Goal: Task Accomplishment & Management: Complete application form

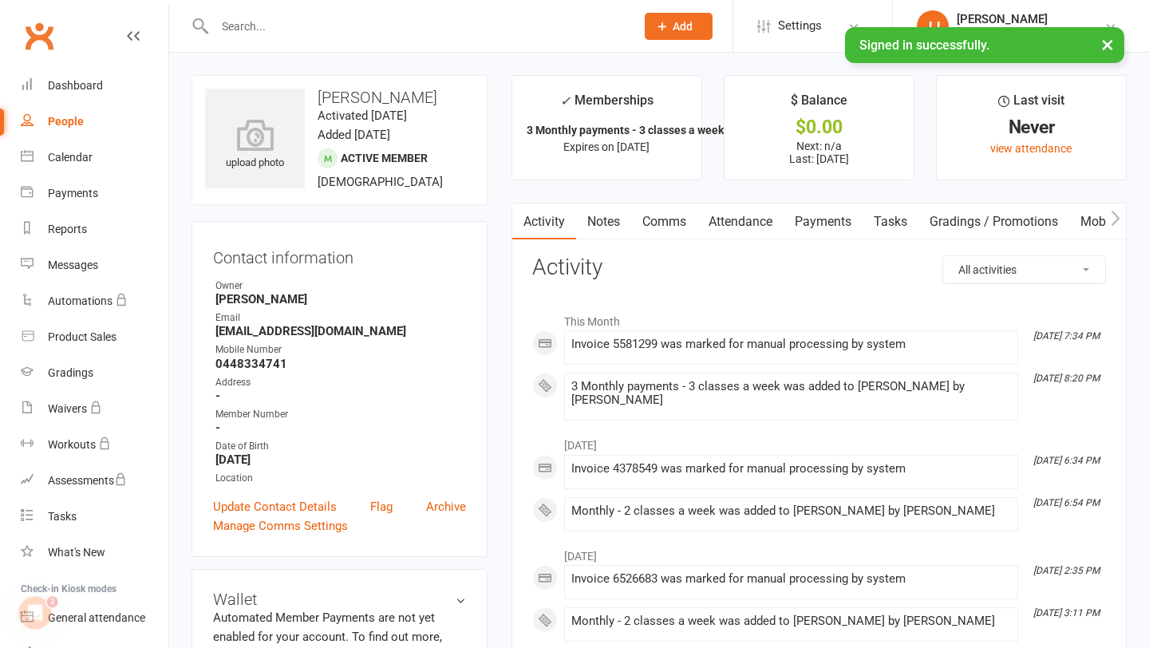
click at [68, 121] on div "People" at bounding box center [66, 121] width 36 height 13
select select "50"
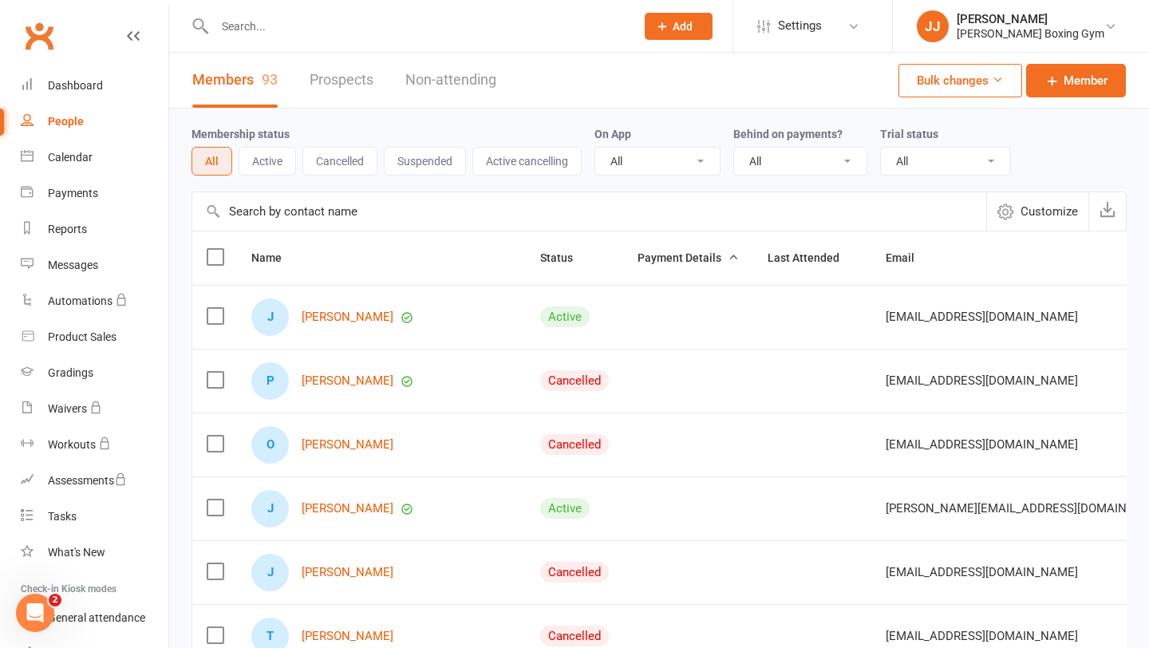
click at [692, 30] on span "Add" at bounding box center [682, 26] width 20 height 13
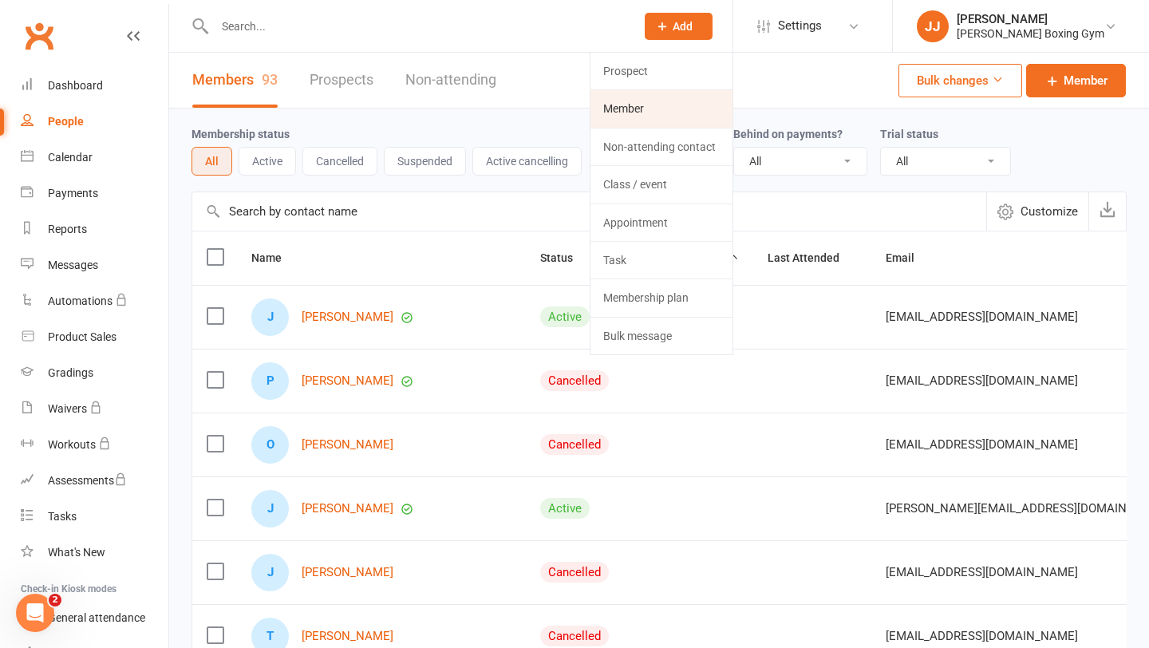
click at [688, 114] on link "Member" at bounding box center [661, 108] width 142 height 37
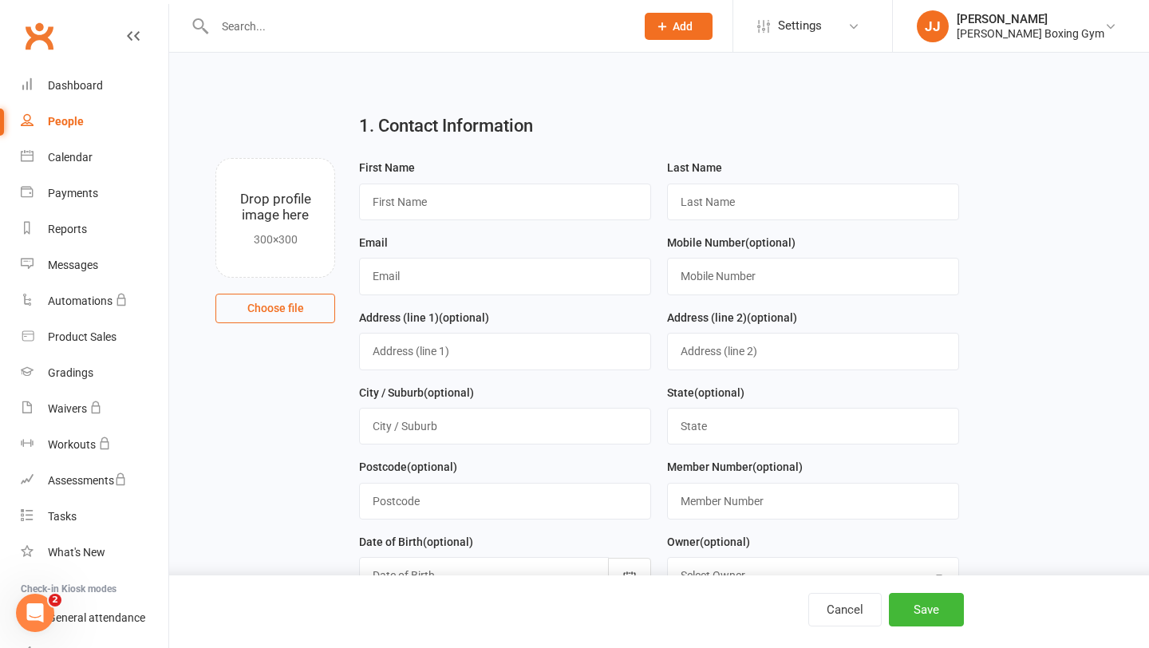
click at [379, 32] on input "text" at bounding box center [417, 26] width 414 height 22
click at [136, 37] on icon at bounding box center [133, 36] width 13 height 13
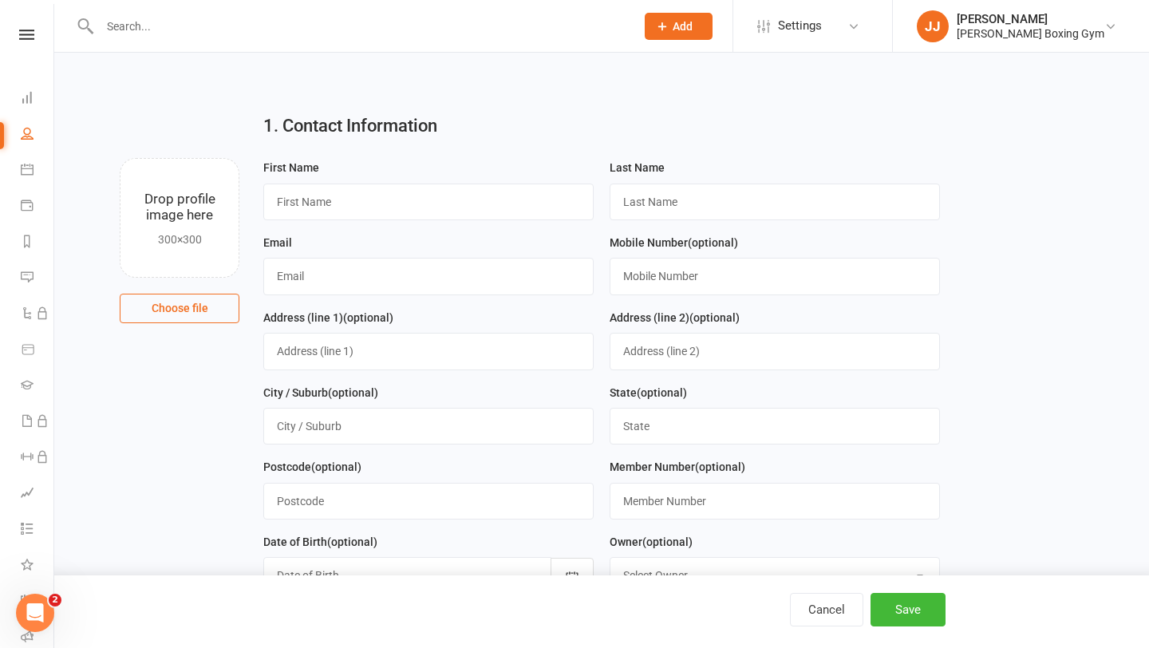
click at [377, 41] on div at bounding box center [350, 26] width 547 height 52
click at [319, 38] on div at bounding box center [350, 26] width 547 height 52
click at [265, 32] on input "text" at bounding box center [359, 26] width 529 height 22
type input "s"
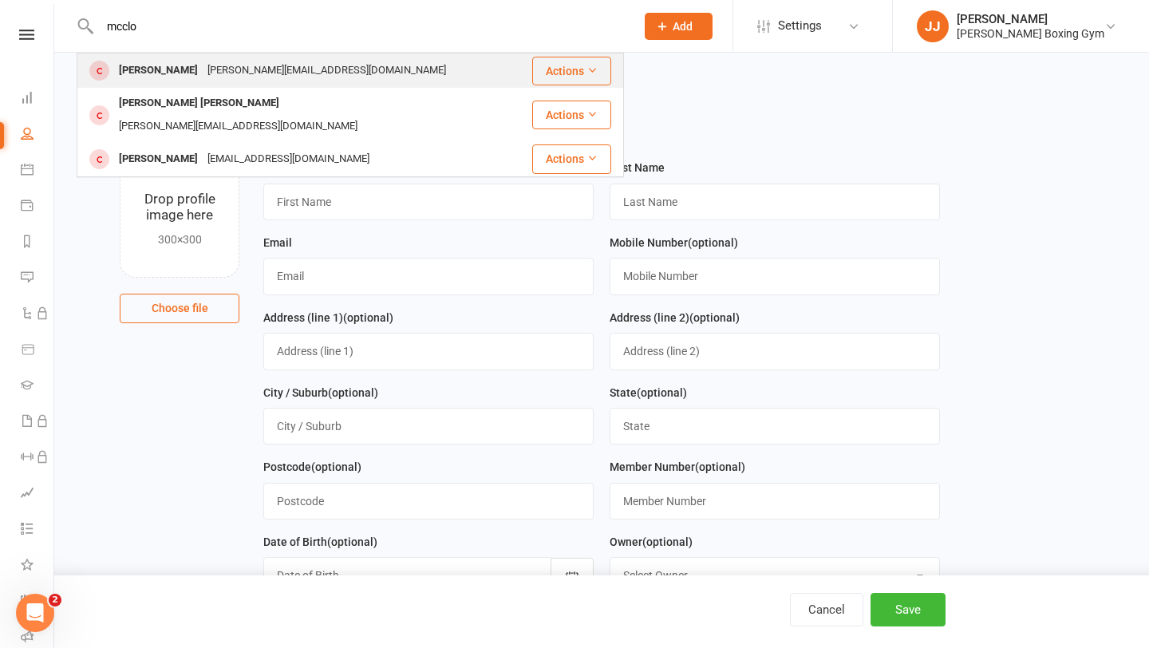
type input "mcclo"
click at [279, 74] on div "[PERSON_NAME][EMAIL_ADDRESS][DOMAIN_NAME]" at bounding box center [327, 70] width 248 height 23
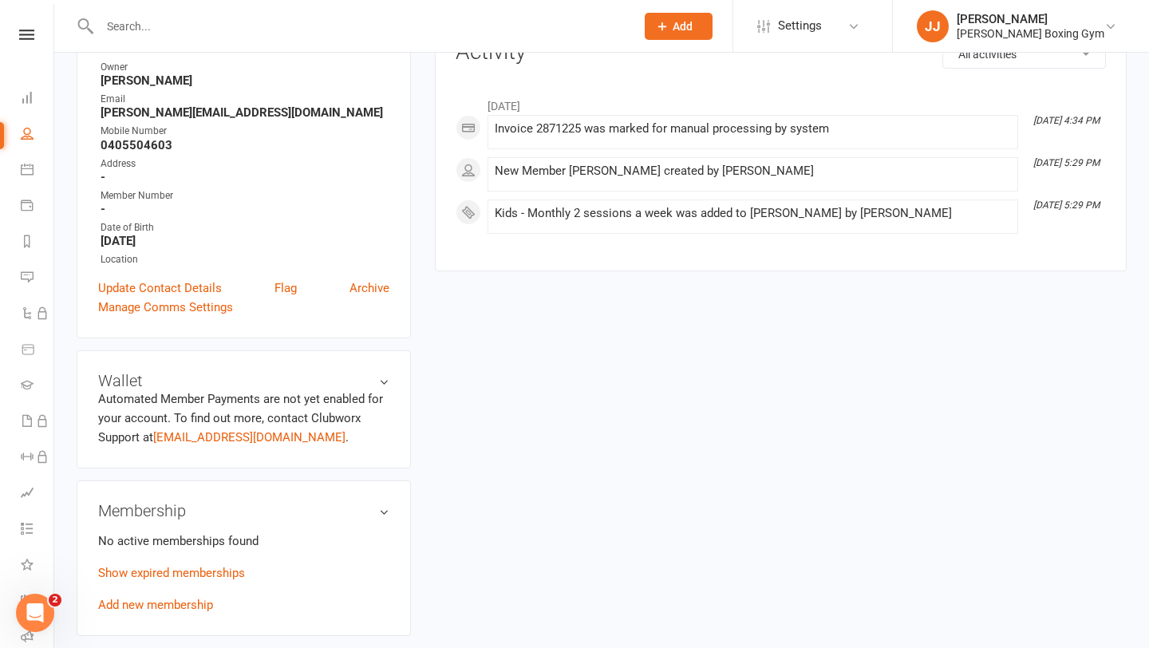
scroll to position [234, 0]
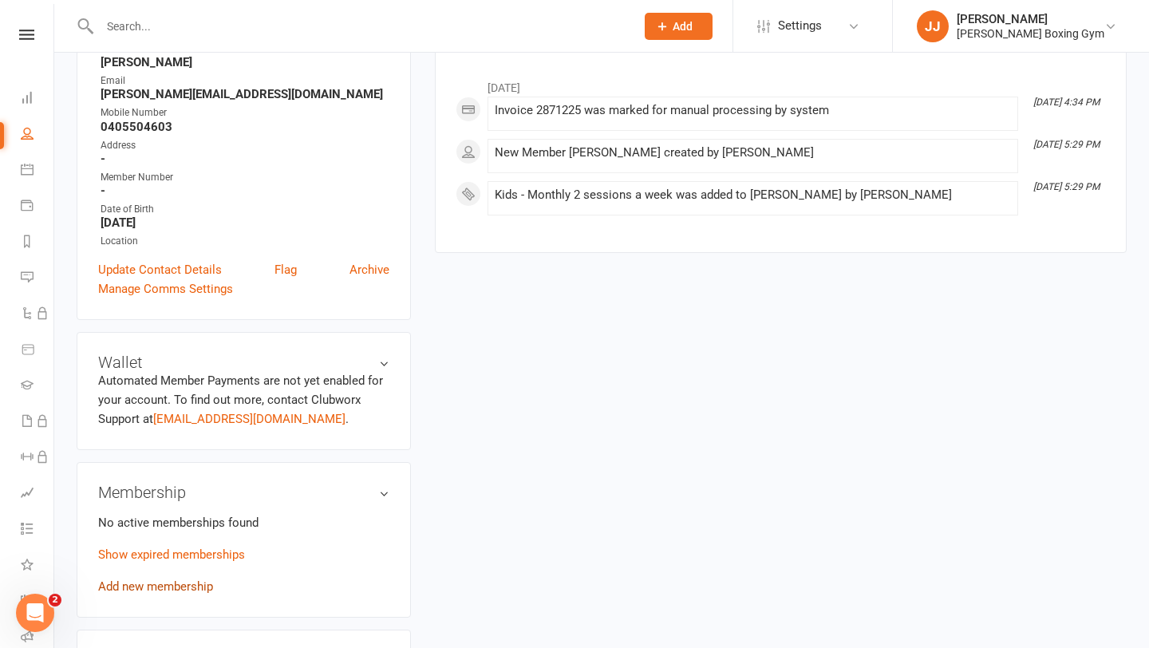
click at [173, 589] on link "Add new membership" at bounding box center [155, 586] width 115 height 14
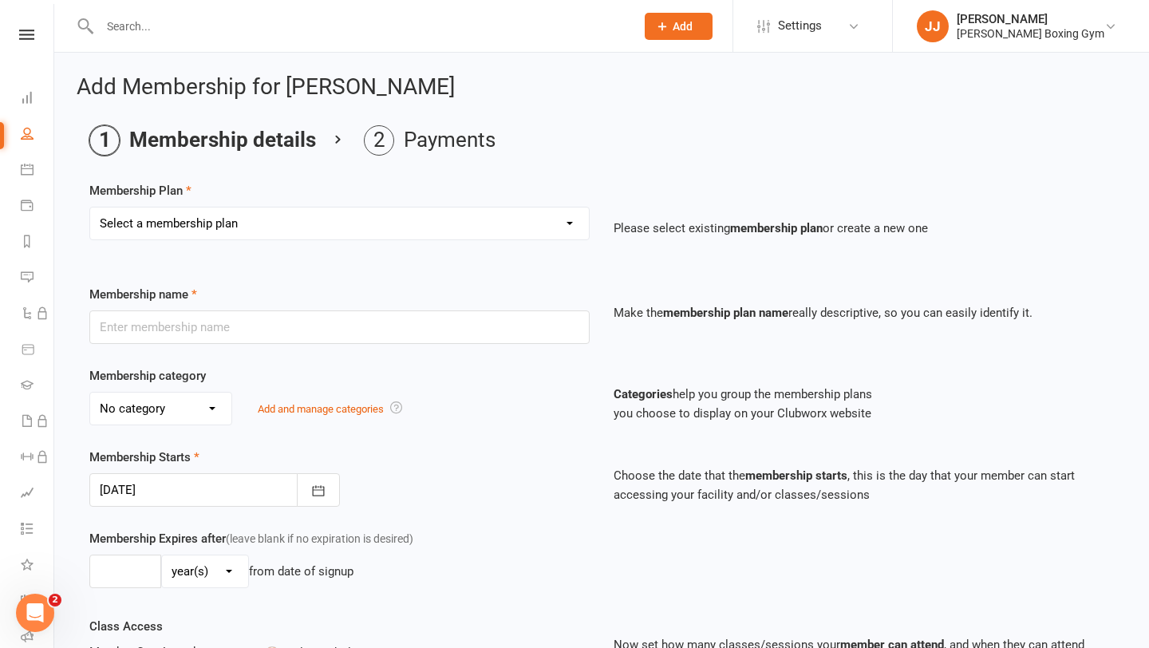
click at [325, 221] on select "Select a membership plan Create new Membership Plan Monthly - 1 class a week Mo…" at bounding box center [339, 223] width 498 height 32
select select "11"
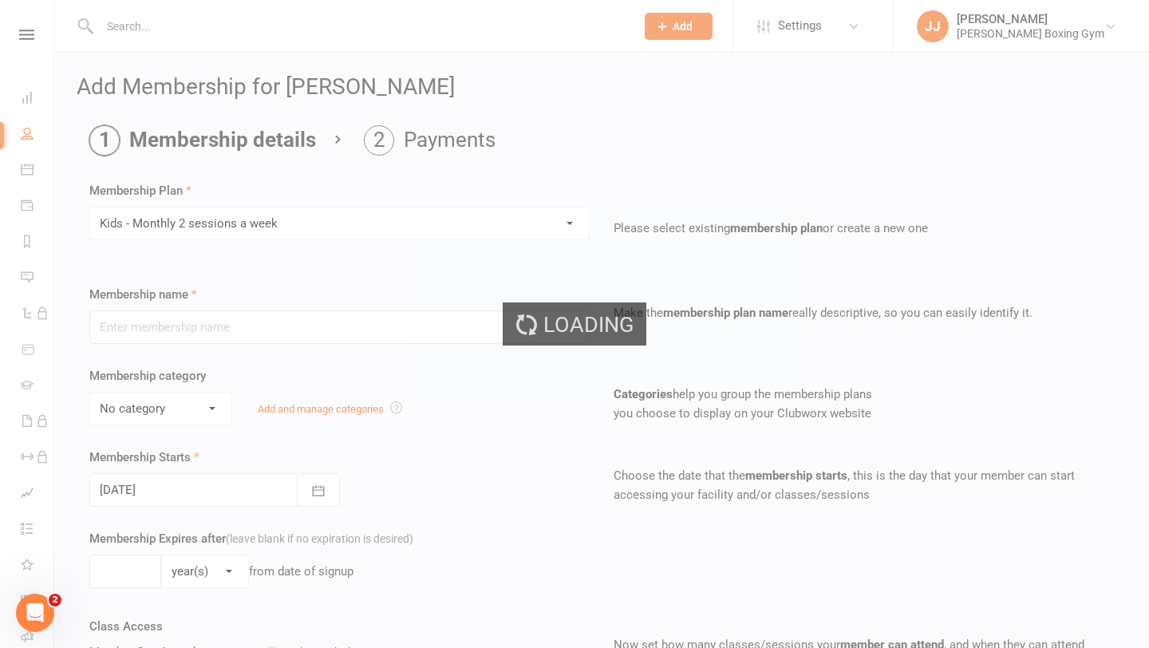
type input "Kids - Monthly 2 sessions a week"
type input "1"
select select "2"
type input "2"
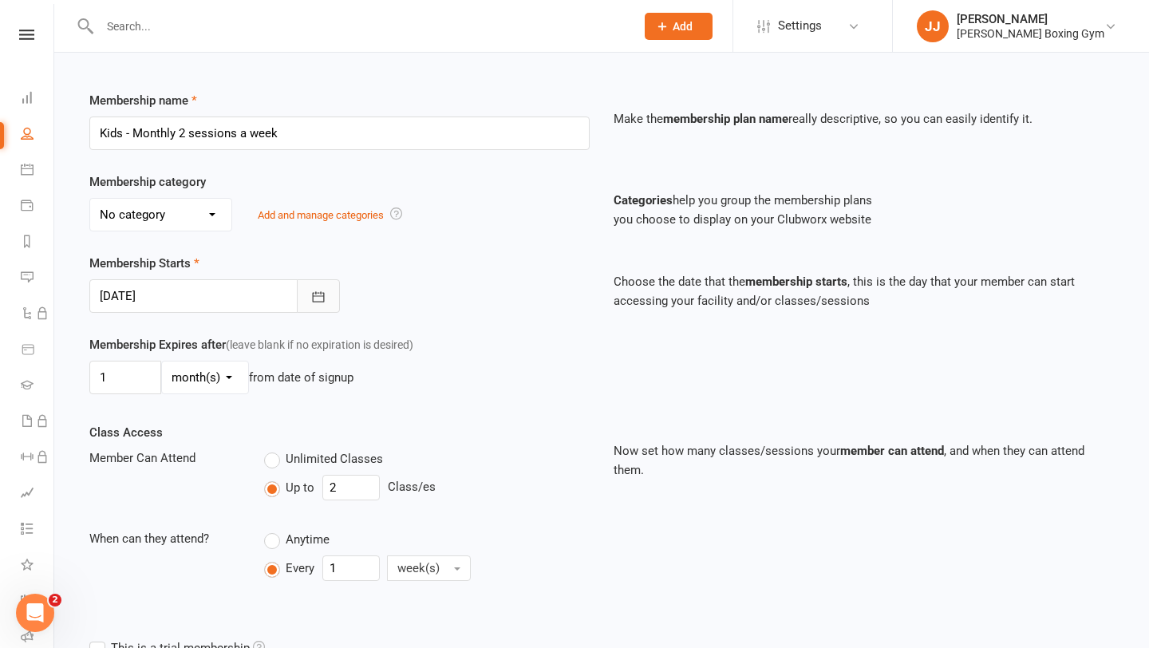
scroll to position [482, 0]
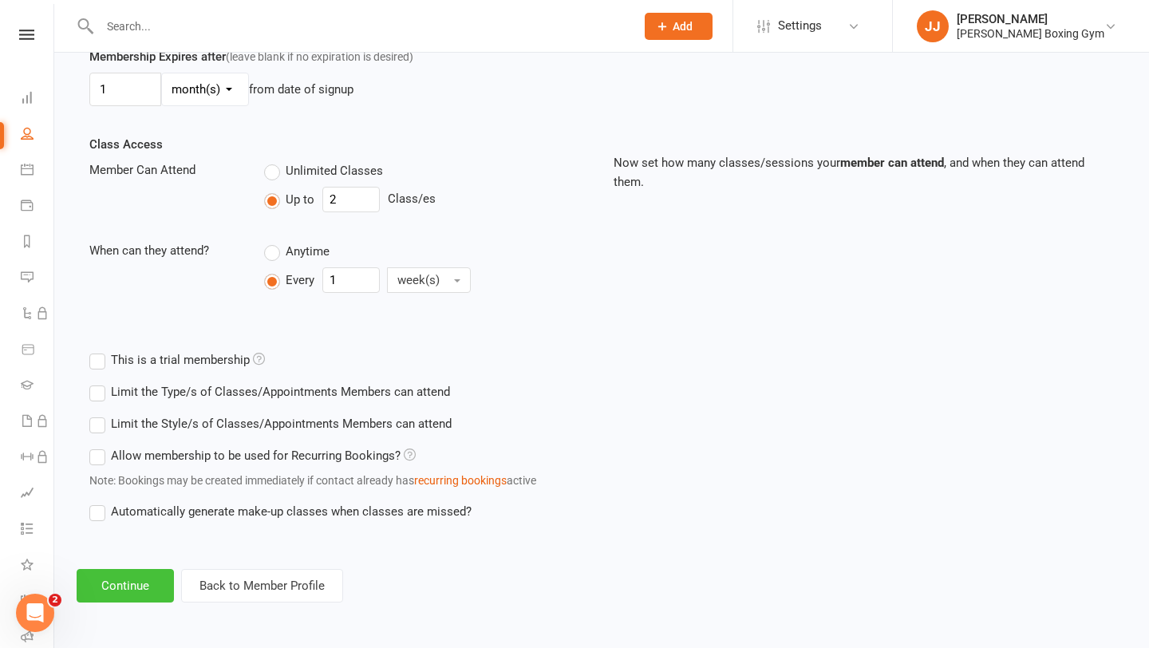
click at [135, 591] on button "Continue" at bounding box center [125, 585] width 97 height 33
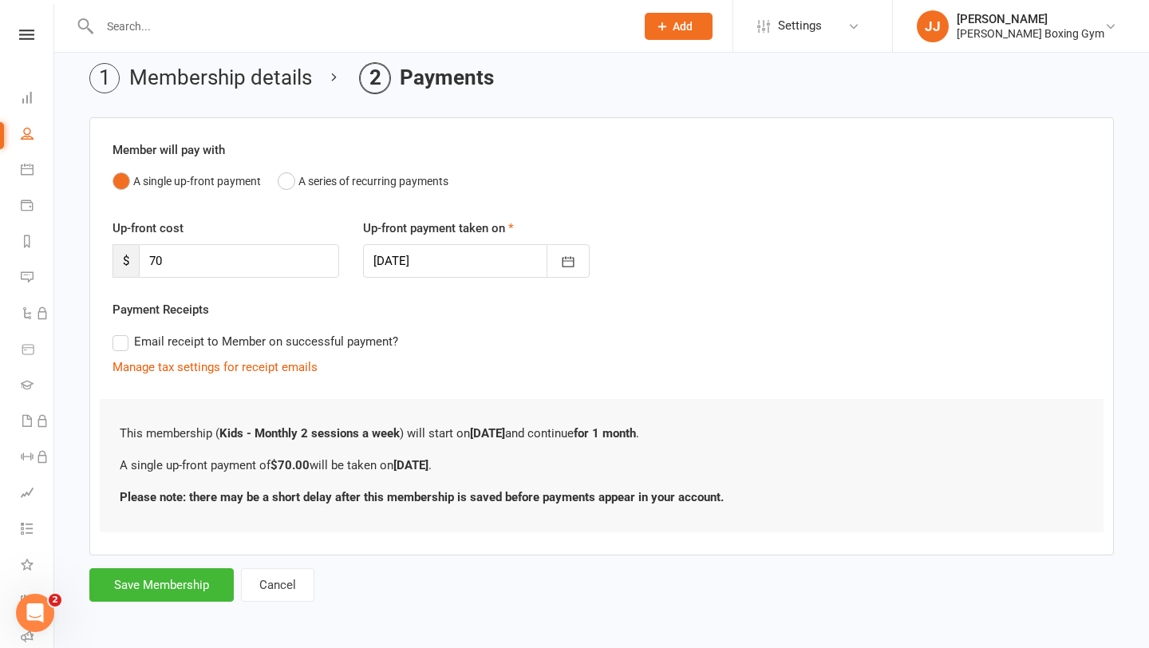
scroll to position [46, 0]
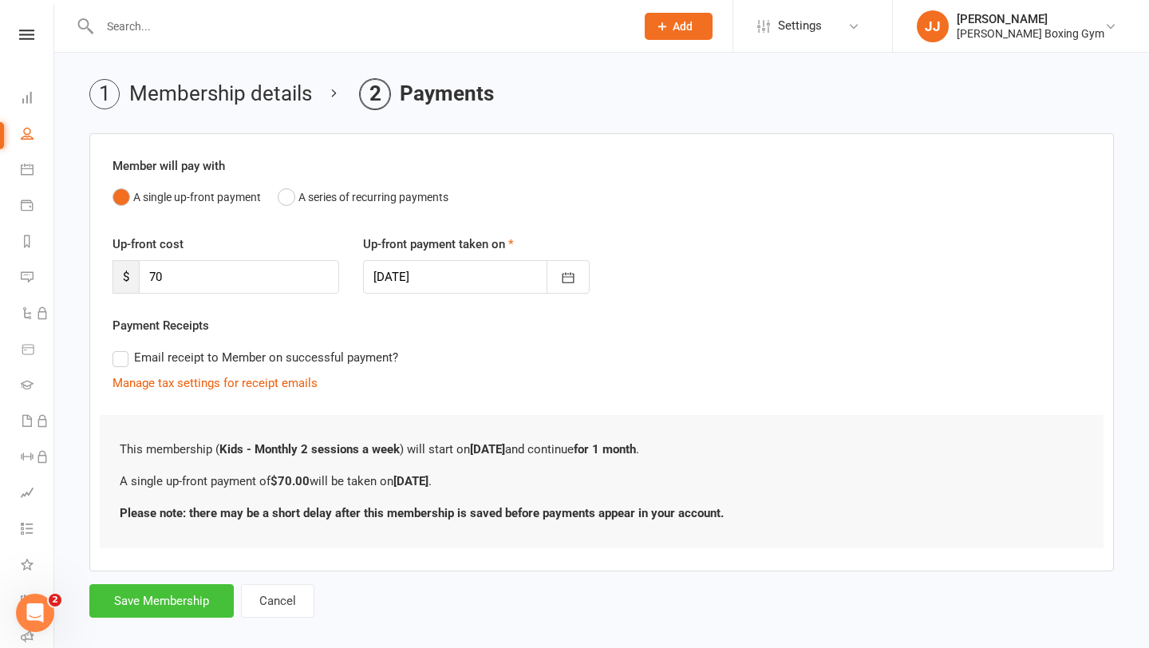
click at [150, 600] on button "Save Membership" at bounding box center [161, 600] width 144 height 33
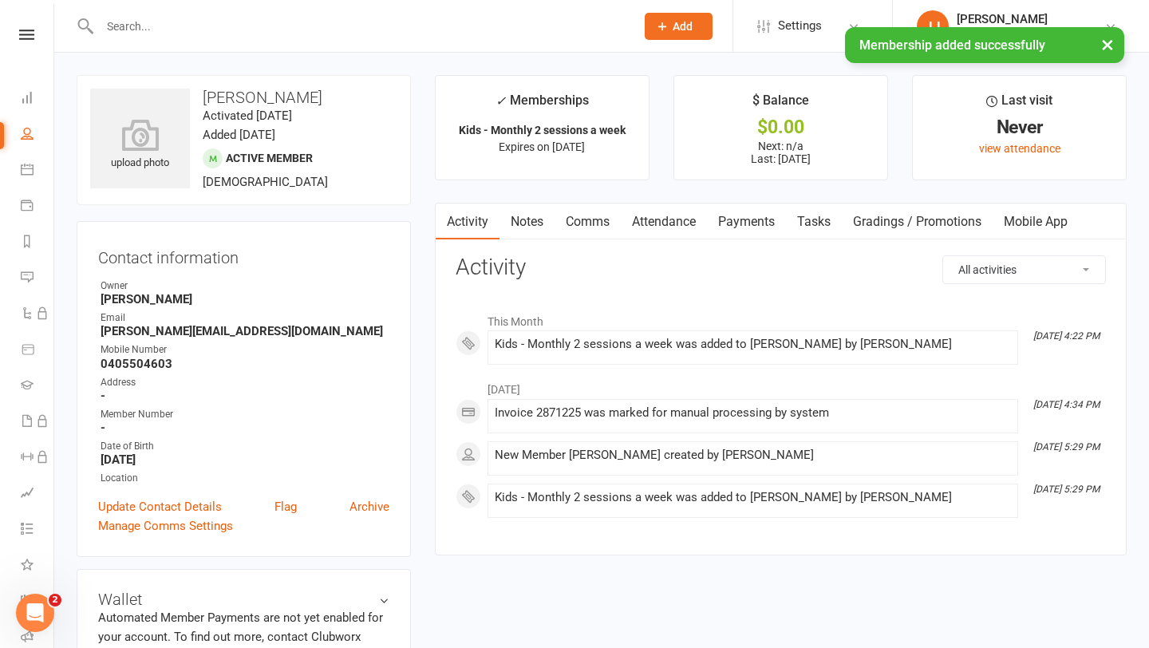
click at [237, 27] on div "× Membership added successfully" at bounding box center [564, 27] width 1128 height 0
click at [215, 15] on input "text" at bounding box center [359, 26] width 529 height 22
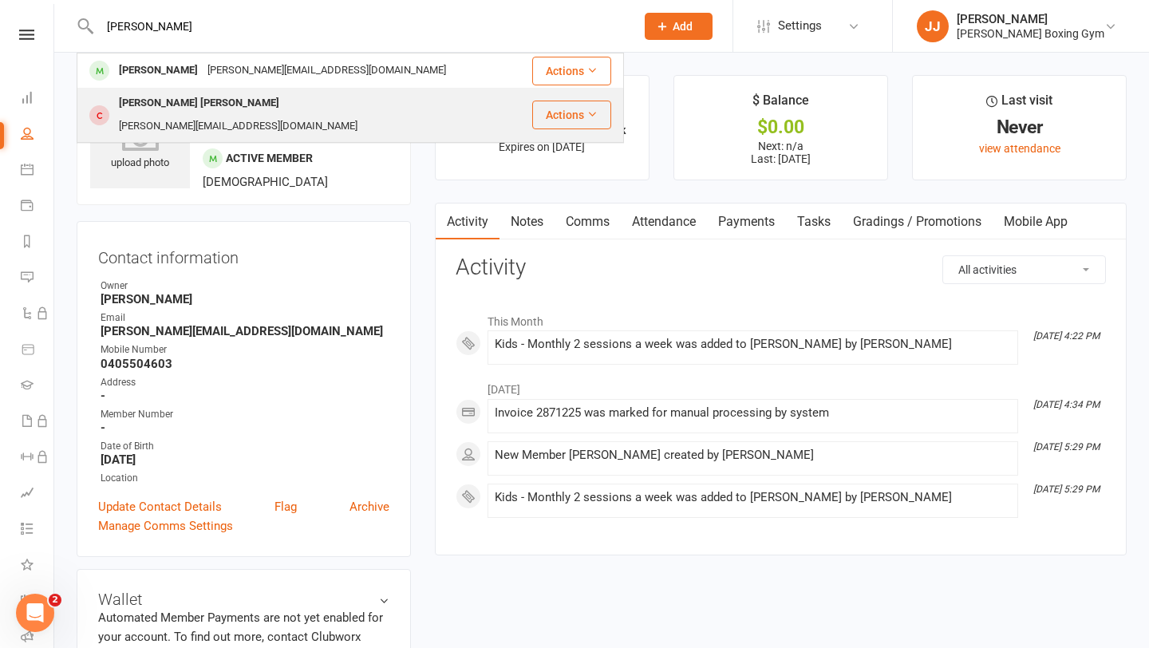
type input "[PERSON_NAME]"
click at [183, 97] on div "[PERSON_NAME] [PERSON_NAME]" at bounding box center [199, 103] width 170 height 23
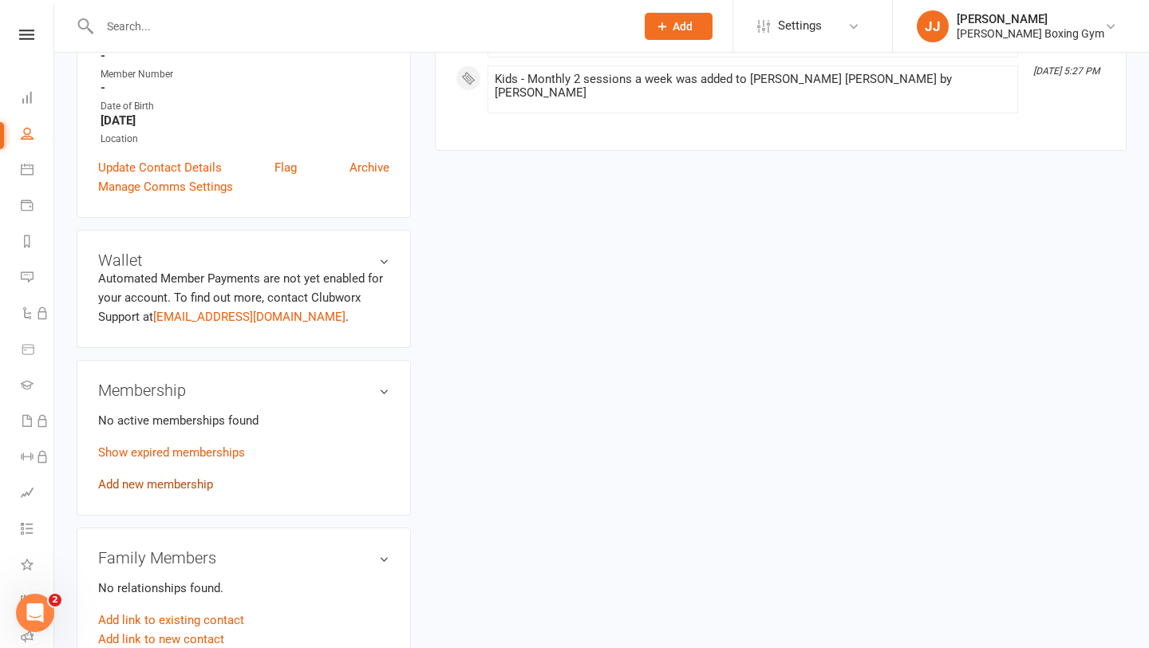
scroll to position [370, 0]
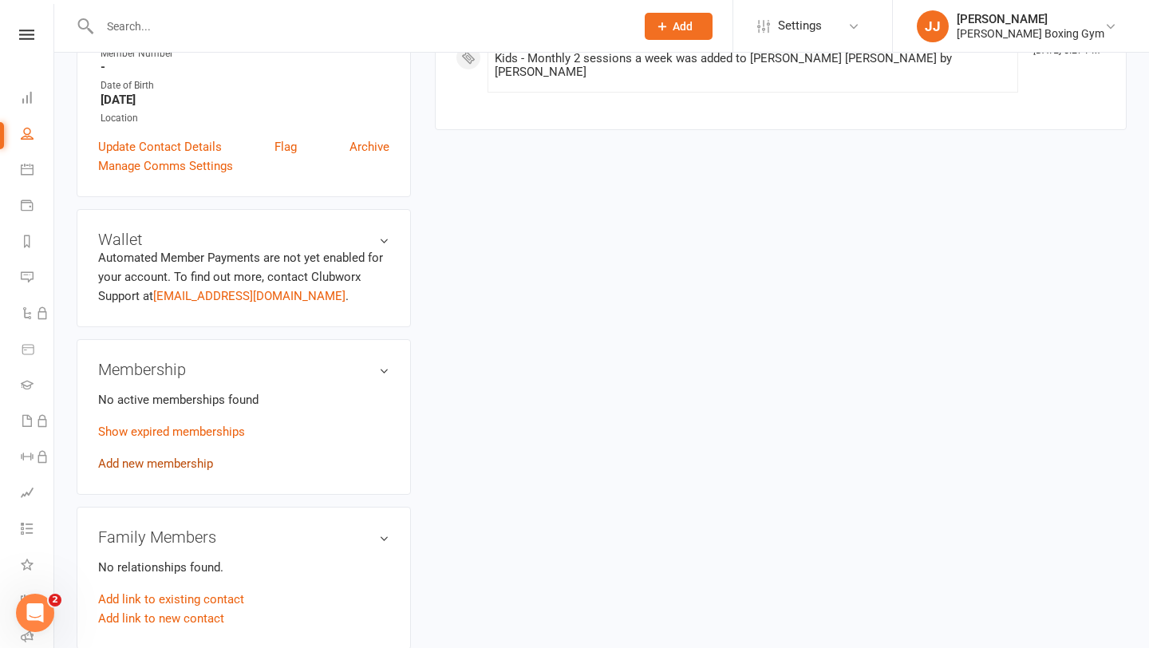
click at [158, 456] on link "Add new membership" at bounding box center [155, 463] width 115 height 14
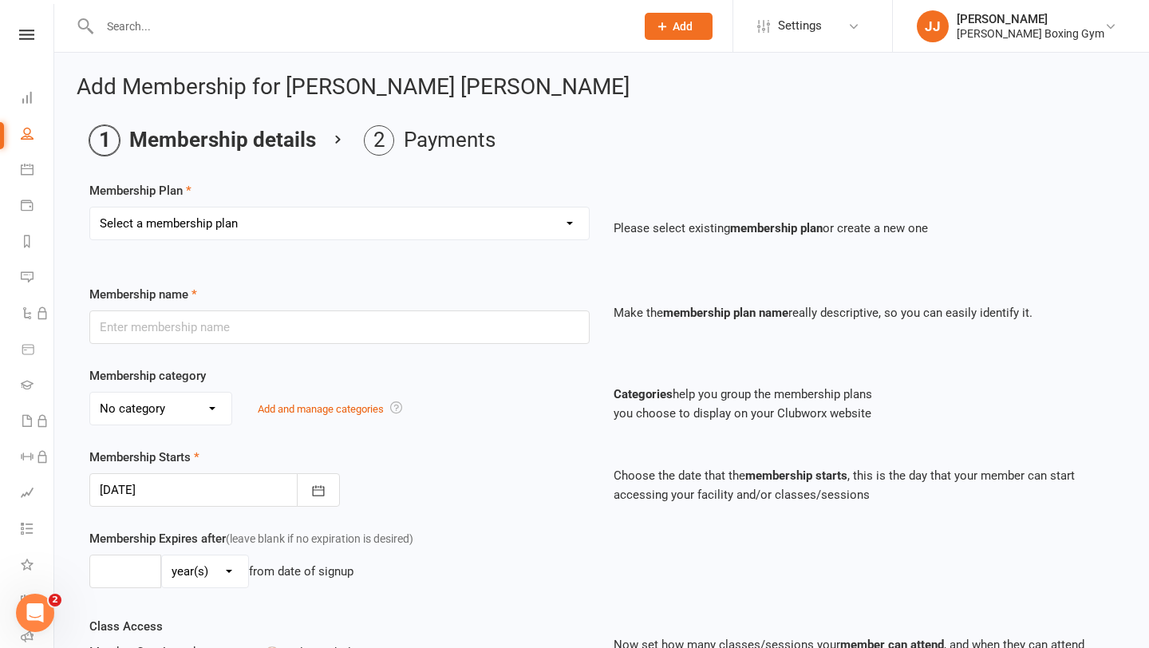
click at [324, 219] on select "Select a membership plan Create new Membership Plan Monthly - 1 class a week Mo…" at bounding box center [339, 223] width 498 height 32
select select "11"
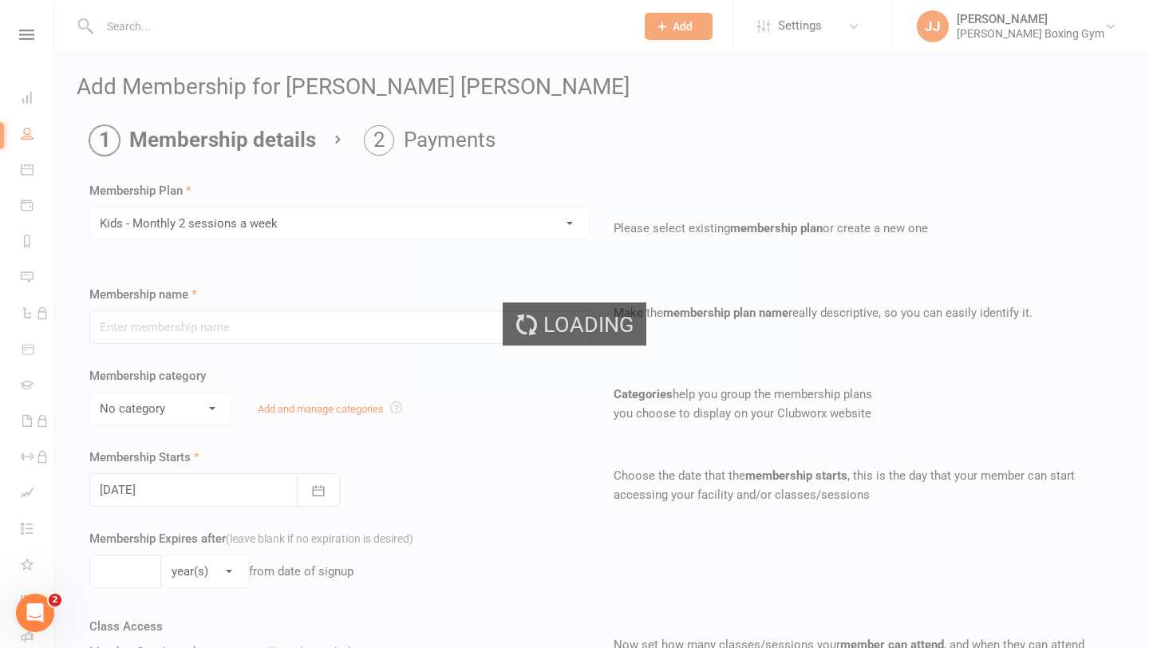
type input "Kids - Monthly 2 sessions a week"
type input "1"
select select "2"
type input "2"
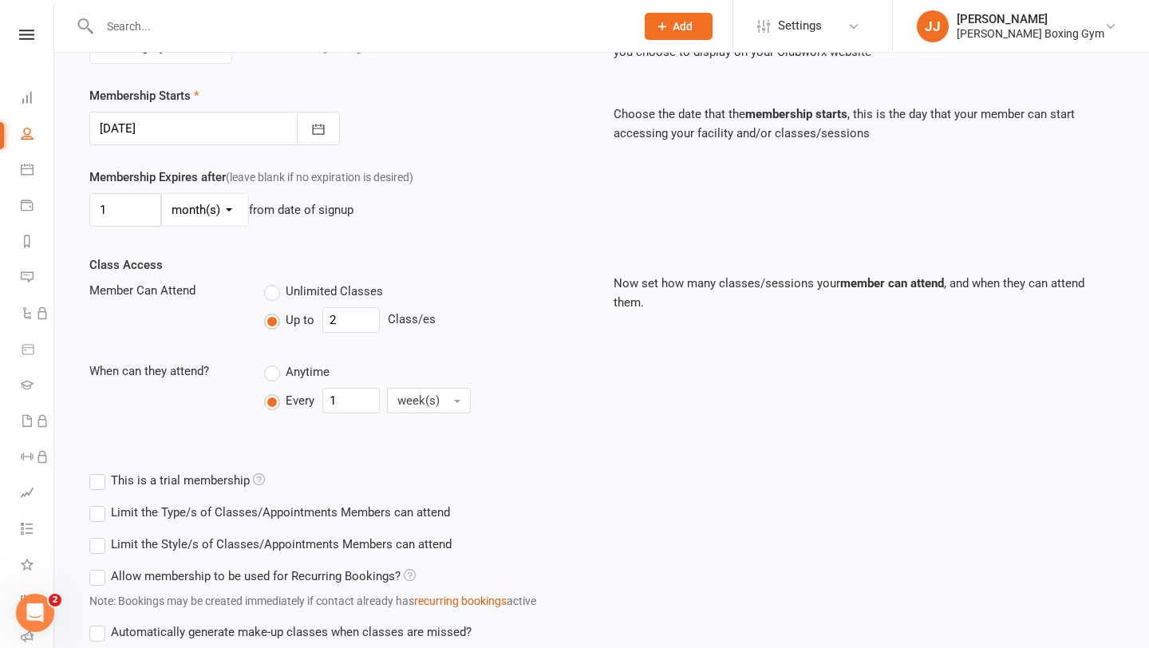
scroll to position [482, 0]
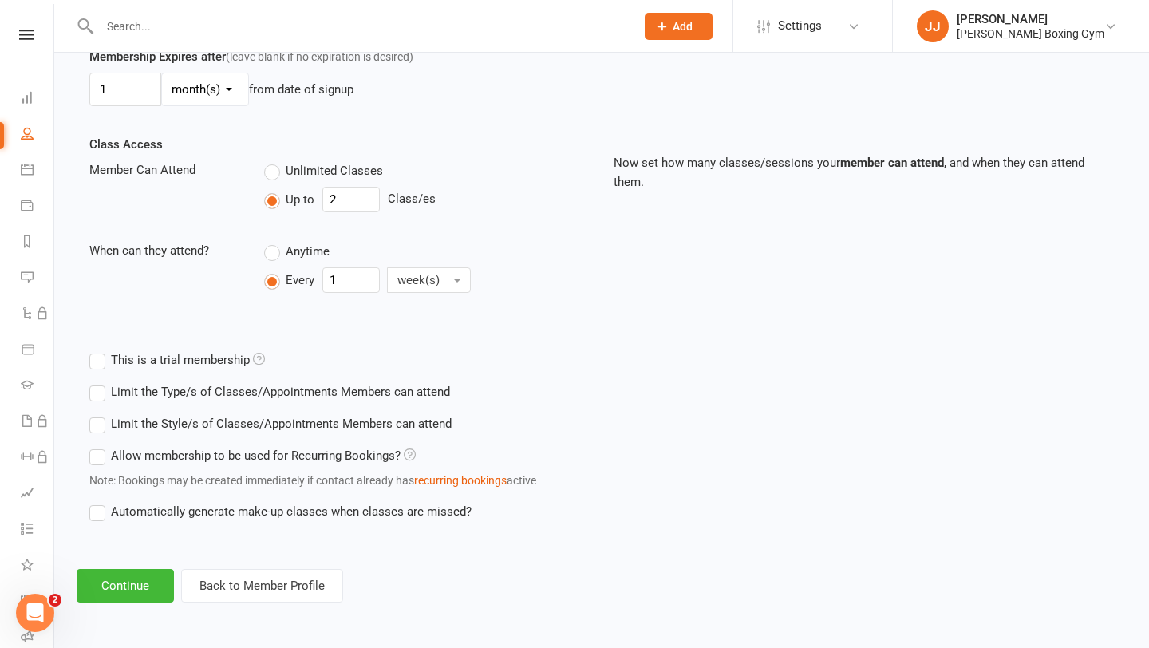
click at [93, 567] on div "Add Membership for Connor McClay Membership details Payments Membership Plan Se…" at bounding box center [601, 98] width 1094 height 1054
click at [103, 590] on button "Continue" at bounding box center [125, 585] width 97 height 33
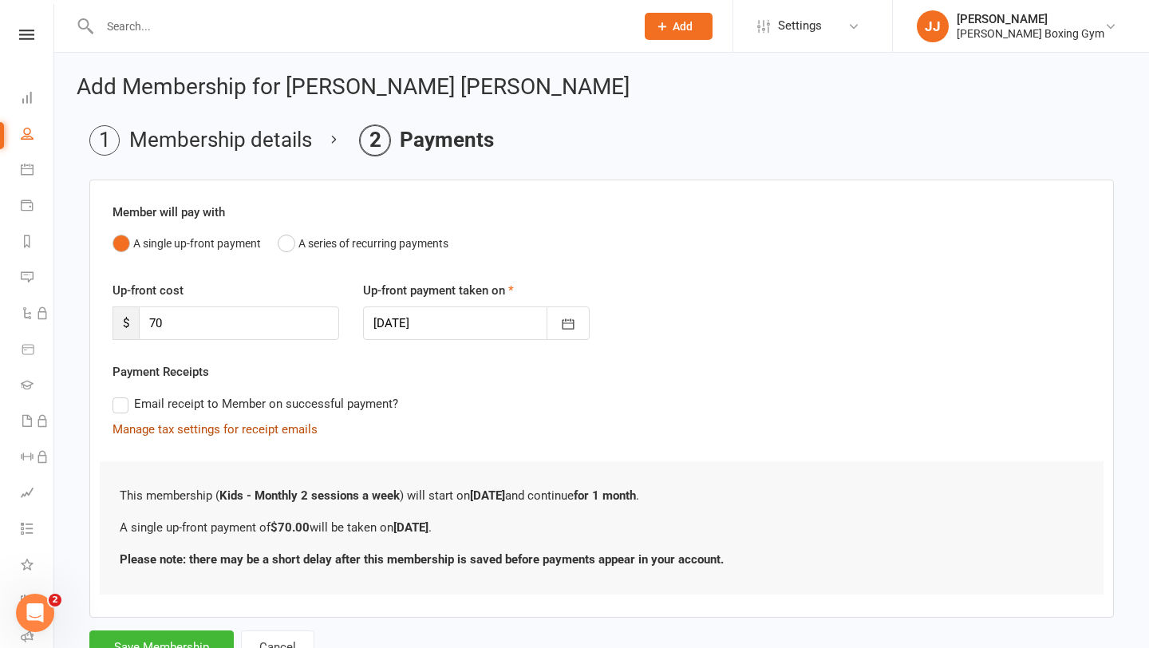
scroll to position [65, 0]
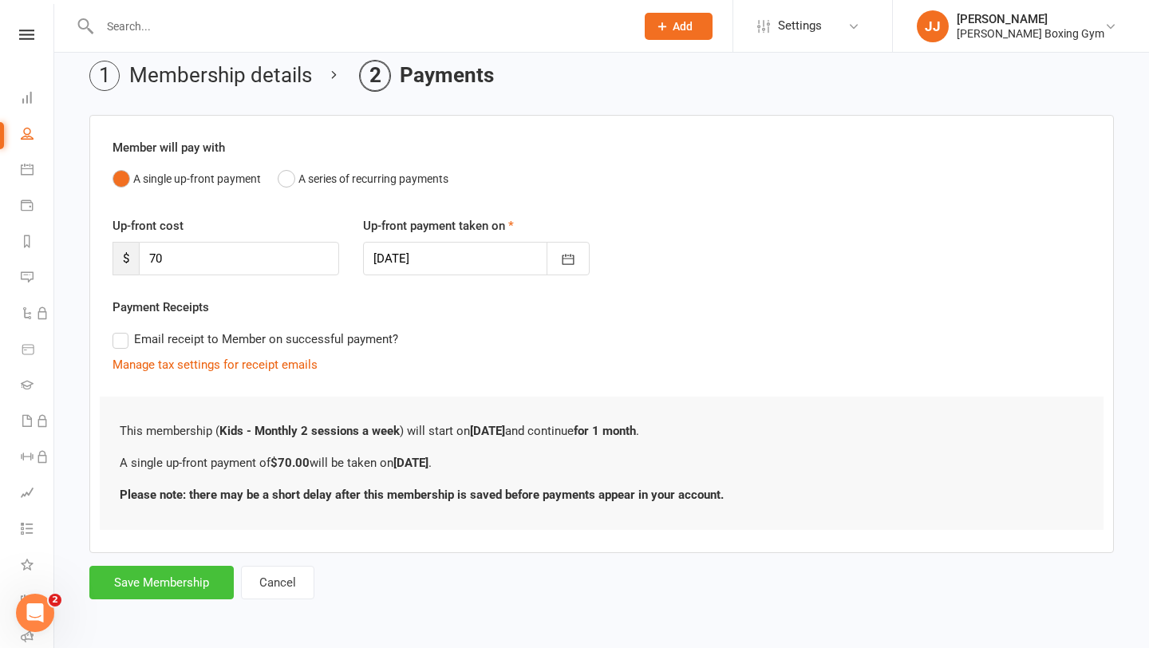
click at [160, 585] on button "Save Membership" at bounding box center [161, 581] width 144 height 33
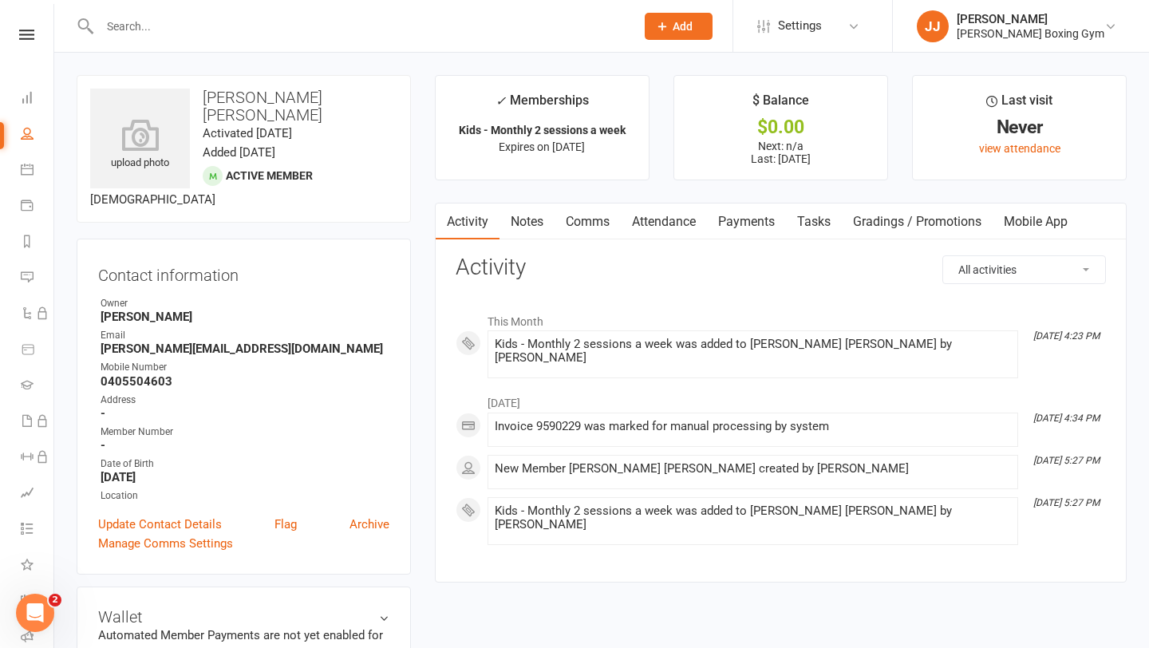
click at [140, 29] on input "text" at bounding box center [359, 26] width 529 height 22
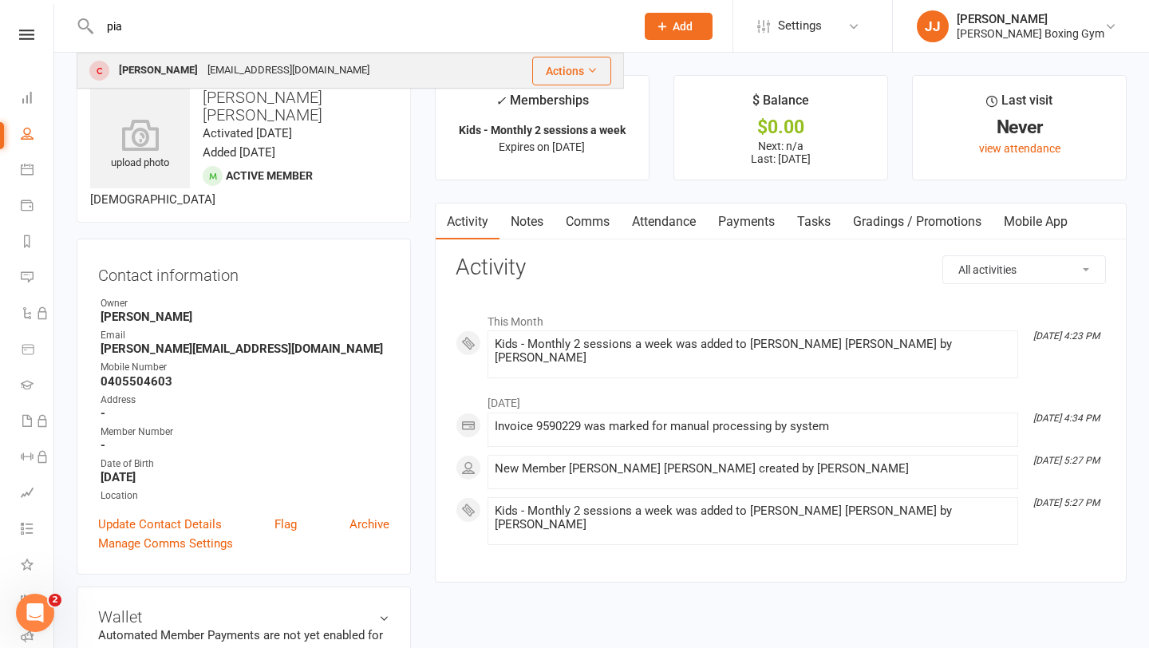
type input "pia"
click at [148, 68] on div "[PERSON_NAME]" at bounding box center [158, 70] width 89 height 23
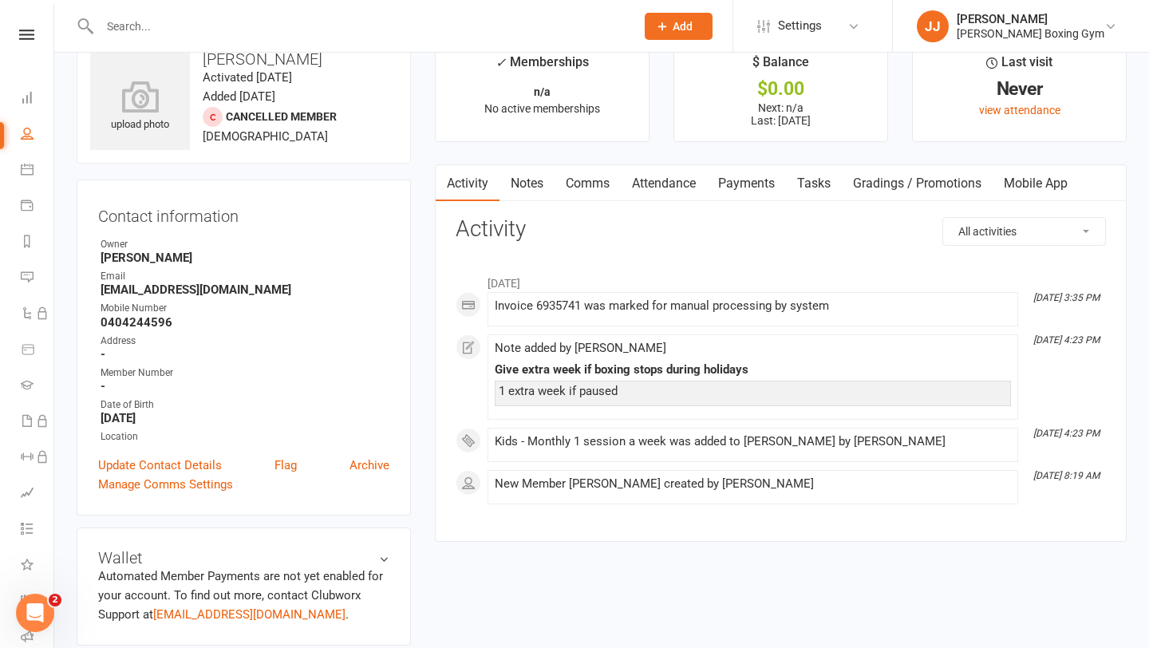
scroll to position [33, 0]
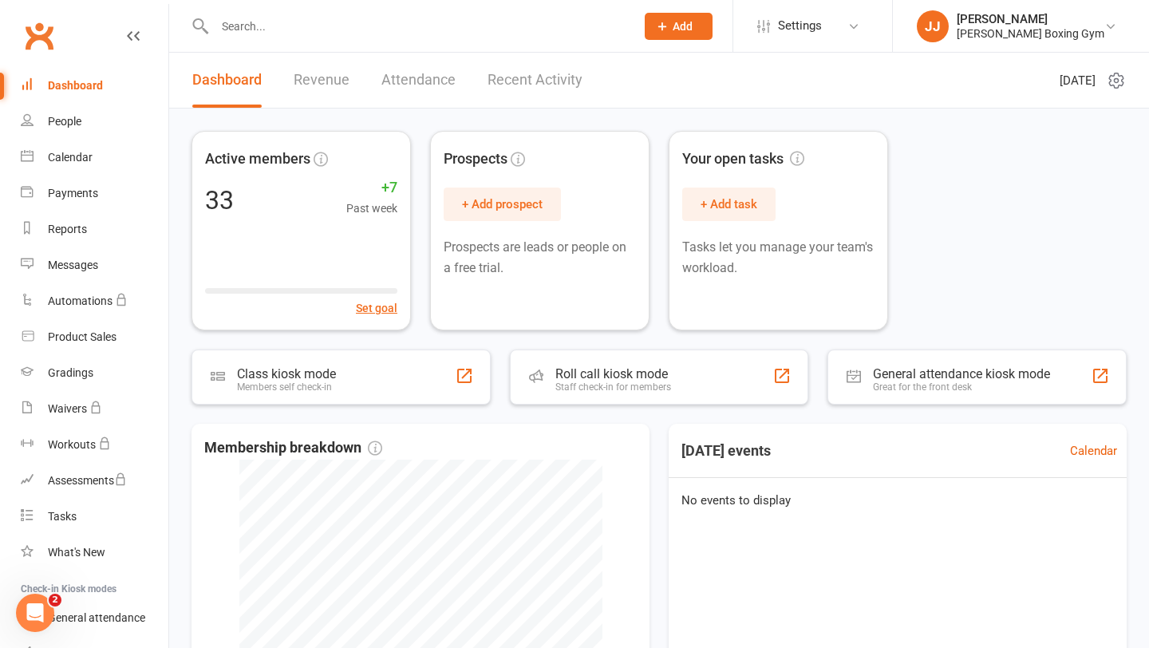
click at [329, 31] on input "text" at bounding box center [417, 26] width 414 height 22
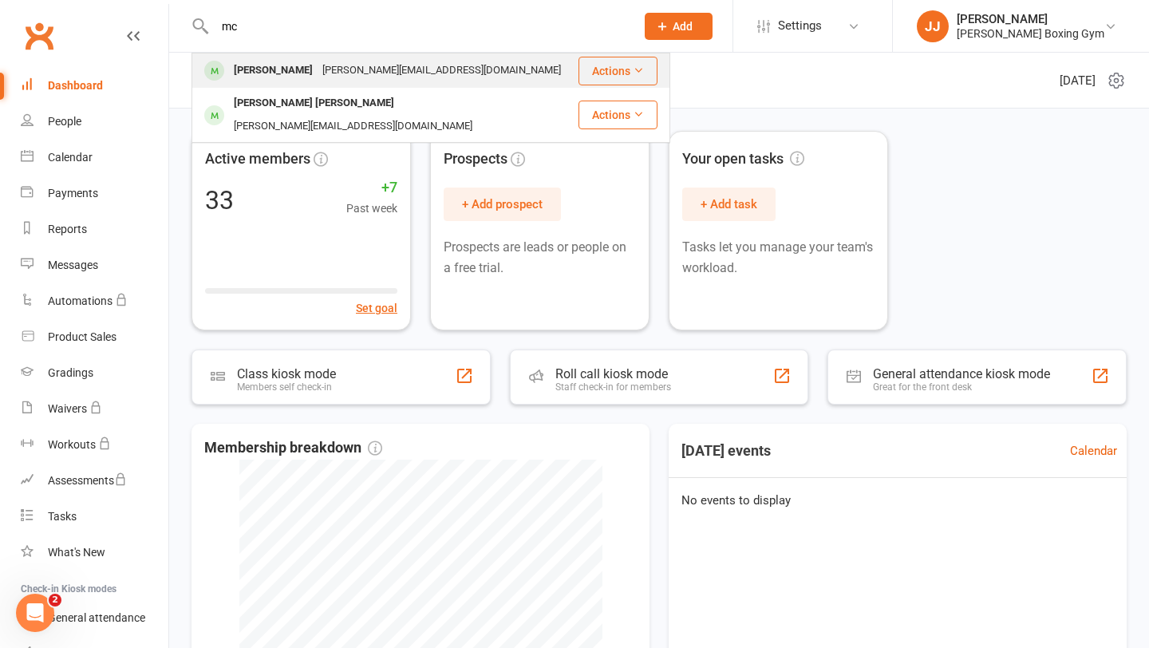
type input "m"
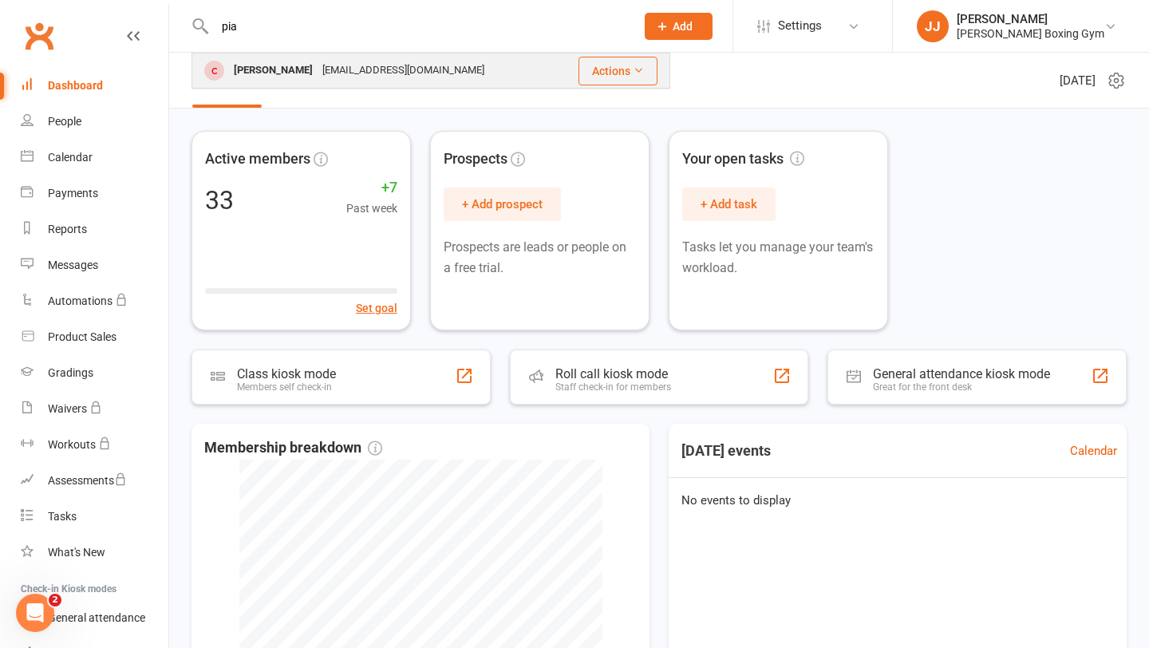
type input "pia"
click at [370, 77] on div "[EMAIL_ADDRESS][DOMAIN_NAME]" at bounding box center [402, 70] width 171 height 23
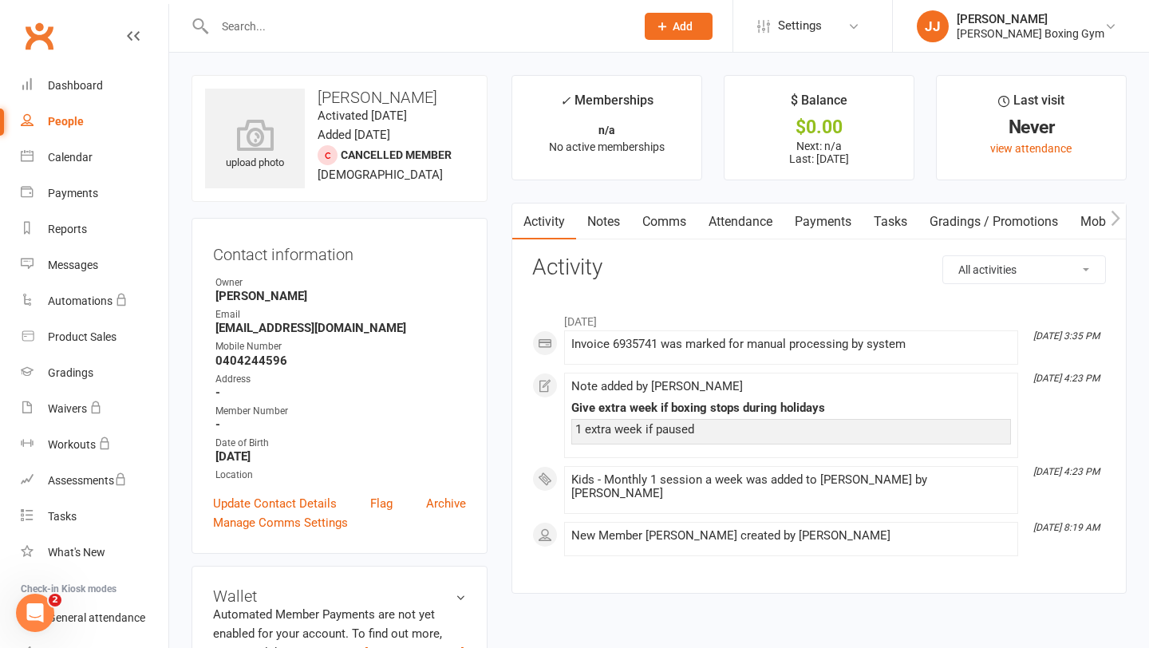
click at [368, 10] on div at bounding box center [407, 26] width 432 height 52
click at [368, 33] on input "text" at bounding box center [417, 26] width 414 height 22
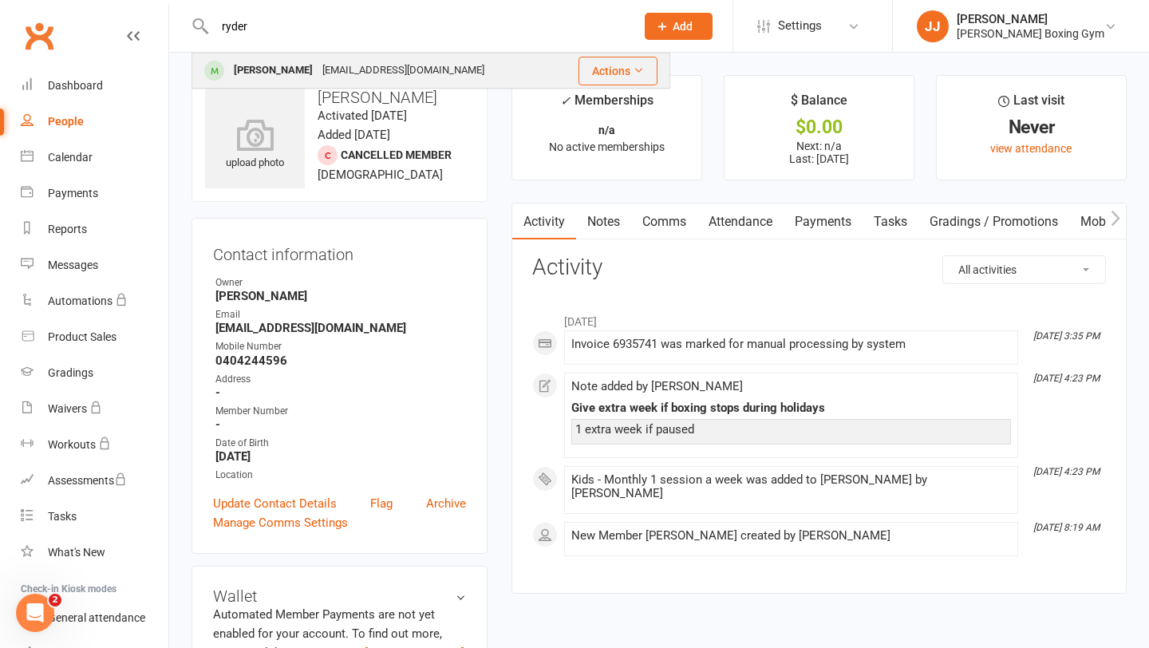
type input "ryder"
click at [378, 76] on div "[EMAIL_ADDRESS][DOMAIN_NAME]" at bounding box center [402, 70] width 171 height 23
